Goal: Find specific page/section: Find specific page/section

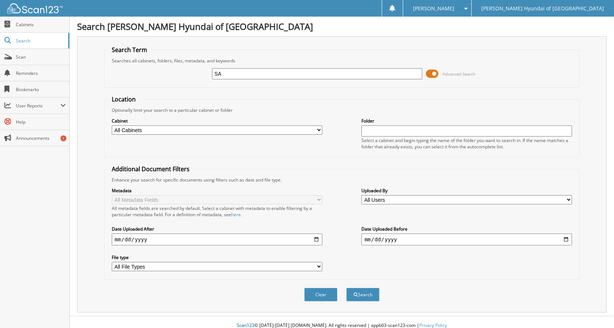
type input "SA"
click at [346, 288] on button "Search" at bounding box center [362, 295] width 33 height 14
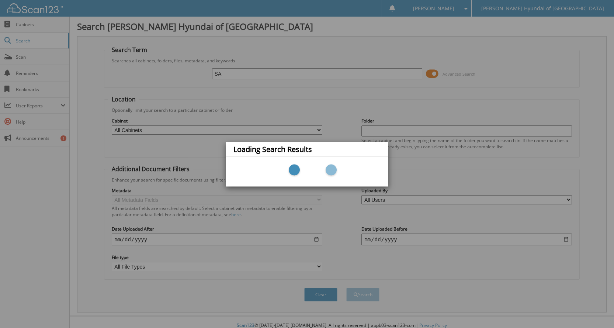
click at [240, 75] on div "Loading Search Results" at bounding box center [307, 164] width 614 height 328
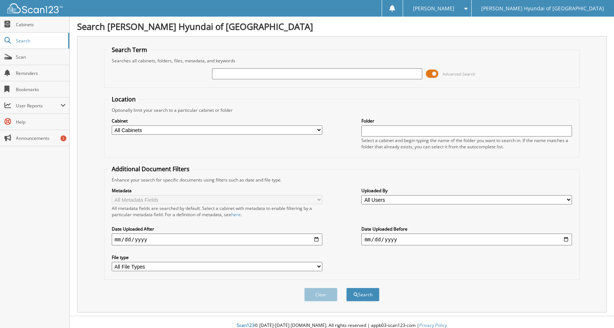
click at [294, 77] on input "text" at bounding box center [317, 73] width 211 height 11
type input "128128"
click at [353, 299] on button "Search" at bounding box center [362, 295] width 33 height 14
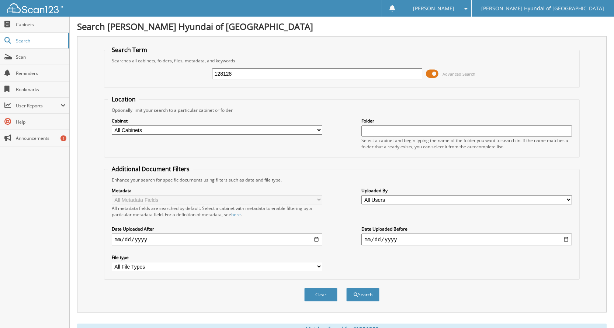
click at [417, 126] on input "text" at bounding box center [466, 130] width 211 height 11
type input "0128128"
click at [346, 288] on button "Search" at bounding box center [362, 295] width 33 height 14
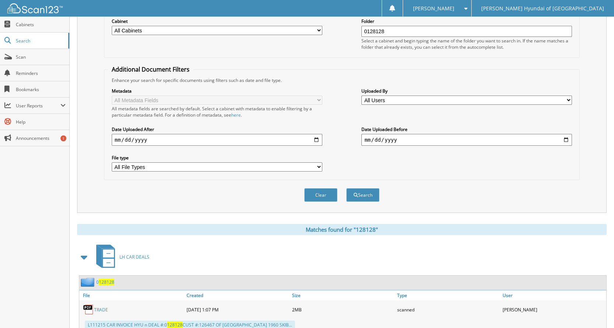
scroll to position [125, 0]
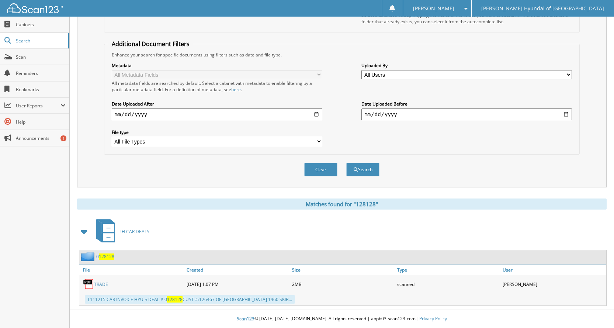
click at [83, 235] on span at bounding box center [84, 231] width 10 height 13
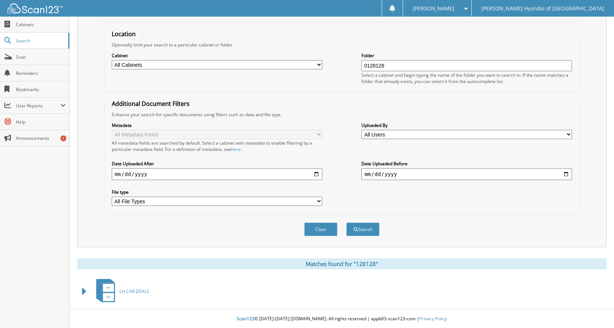
click at [142, 289] on span "LH CAR DEALS" at bounding box center [134, 291] width 30 height 6
